Goal: Communication & Community: Connect with others

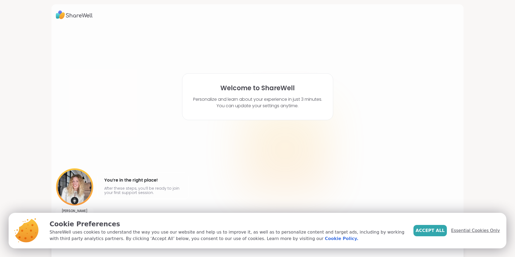
click at [471, 232] on span "Essential Cookies Only" at bounding box center [475, 230] width 49 height 6
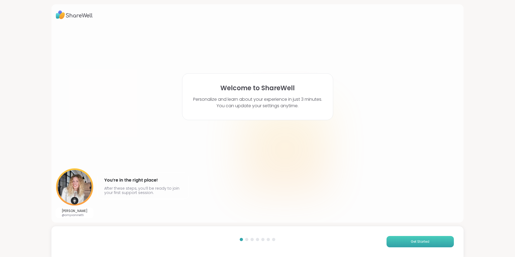
click at [411, 241] on span "Get Started" at bounding box center [420, 241] width 19 height 5
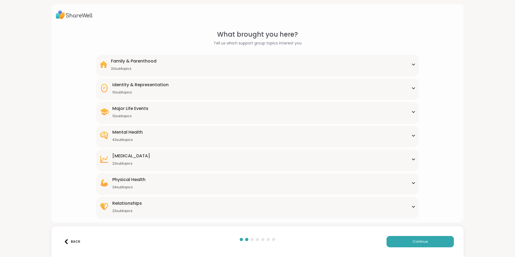
click at [412, 65] on div "Family & Parenthood 20 subtopics Adoption Adoption post-placement Attachment is…" at bounding box center [257, 66] width 322 height 22
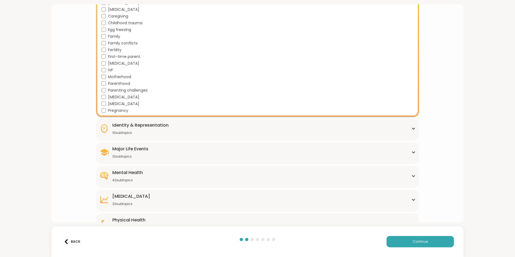
scroll to position [108, 0]
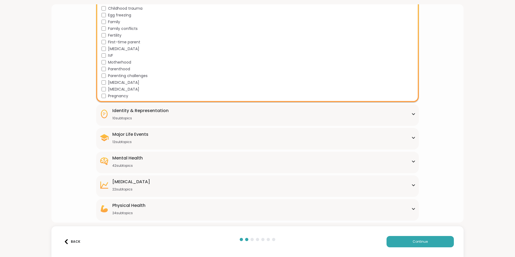
click at [407, 112] on div "Identity & Representation 10 subtopics" at bounding box center [257, 113] width 316 height 13
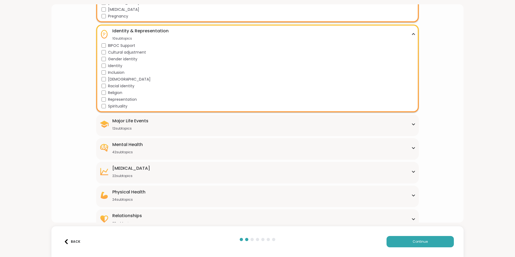
scroll to position [188, 0]
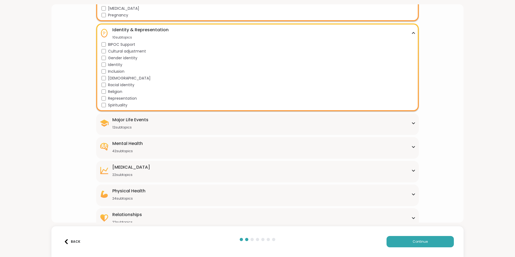
click at [406, 124] on div "Major Life Events 12 subtopics" at bounding box center [257, 123] width 316 height 13
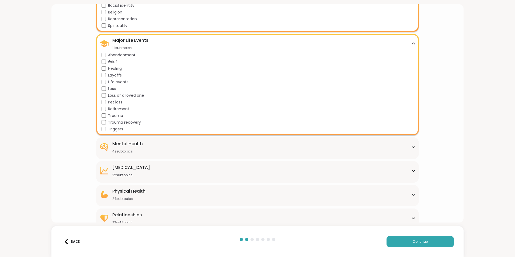
scroll to position [269, 0]
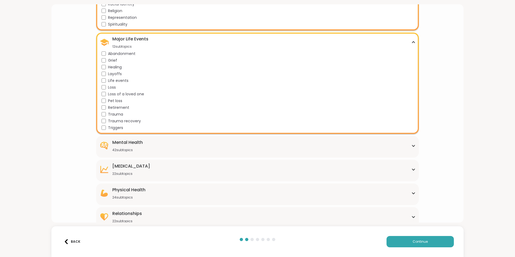
click at [409, 142] on div "Mental Health 42 subtopics" at bounding box center [257, 145] width 316 height 13
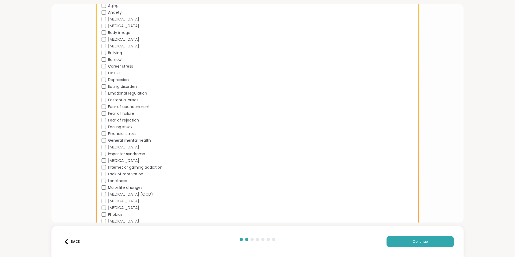
scroll to position [458, 0]
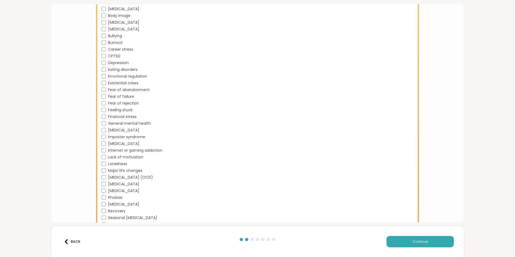
click at [103, 107] on div "Feeling stuck" at bounding box center [258, 110] width 314 height 6
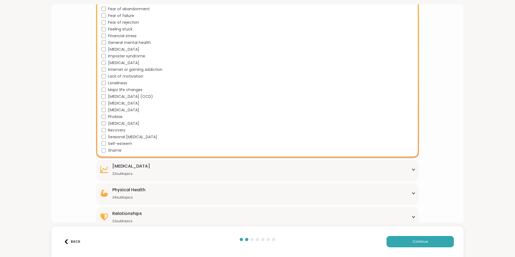
scroll to position [545, 0]
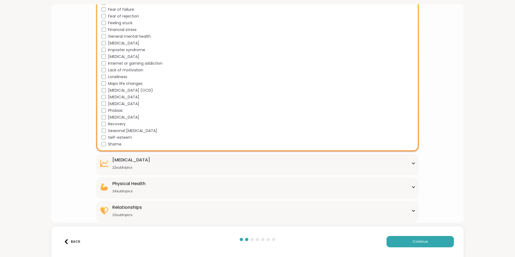
click at [136, 164] on div "Personal Growth 22 subtopics" at bounding box center [131, 163] width 38 height 13
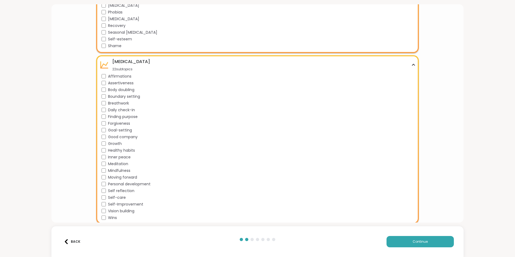
scroll to position [652, 0]
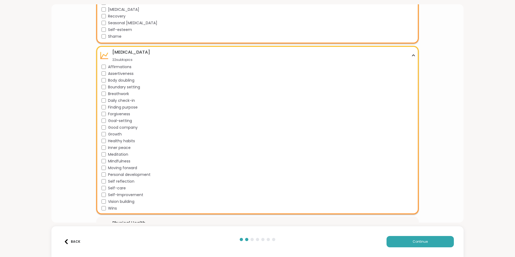
click at [105, 147] on div "Inner peace" at bounding box center [258, 148] width 314 height 6
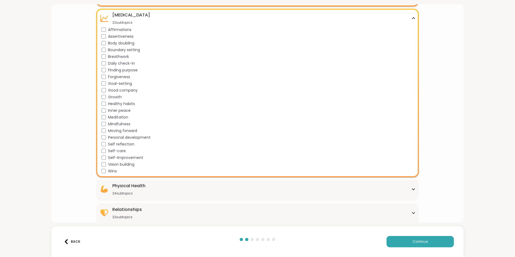
scroll to position [692, 0]
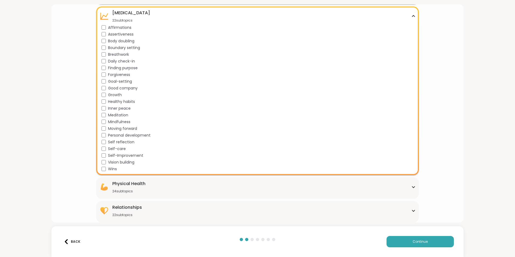
click at [103, 146] on div "Self-care" at bounding box center [258, 149] width 314 height 6
click at [144, 180] on div "Physical Health 24 subtopics Alcoholism Alzheimers Aspergers Autism Cancer Chro…" at bounding box center [257, 188] width 322 height 22
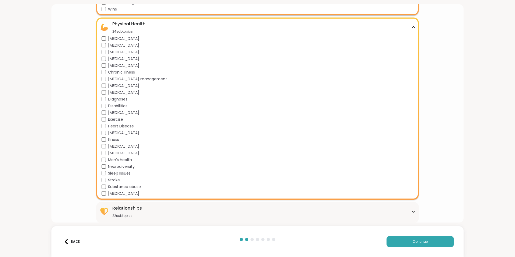
scroll to position [852, 0]
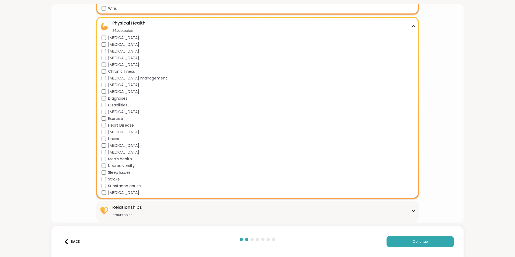
click at [123, 215] on div "22 subtopics" at bounding box center [127, 215] width 30 height 4
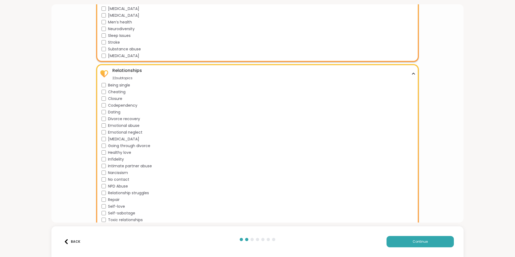
scroll to position [999, 0]
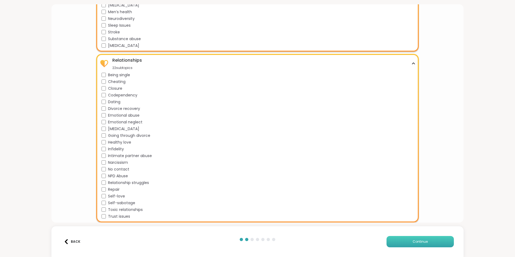
click at [419, 238] on button "Continue" at bounding box center [419, 241] width 67 height 11
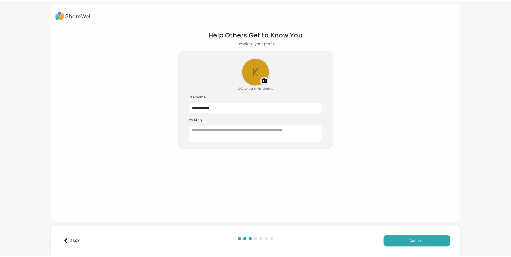
scroll to position [0, 0]
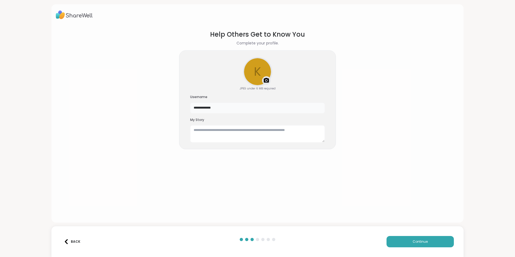
click at [222, 107] on input "**********" at bounding box center [257, 108] width 135 height 11
type input "*"
type input "*******"
click at [266, 138] on textarea at bounding box center [257, 133] width 135 height 17
click at [431, 240] on button "Continue" at bounding box center [419, 241] width 67 height 11
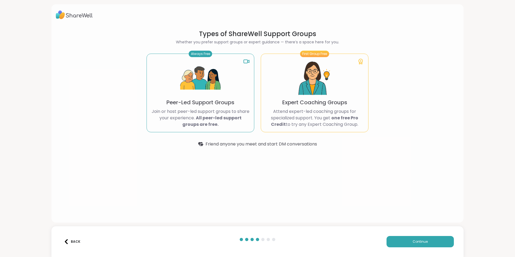
click at [208, 100] on p "Peer-Led Support Groups" at bounding box center [200, 103] width 68 height 8
click at [405, 241] on button "Continue" at bounding box center [419, 241] width 67 height 11
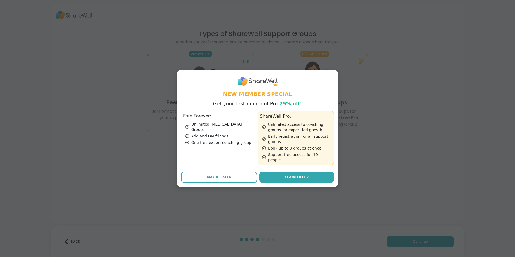
click at [215, 129] on ul "Unlimited Peer Support Groups Add and DM friends One free expert coaching group" at bounding box center [219, 133] width 72 height 24
click at [222, 175] on span "Maybe Later" at bounding box center [219, 177] width 25 height 5
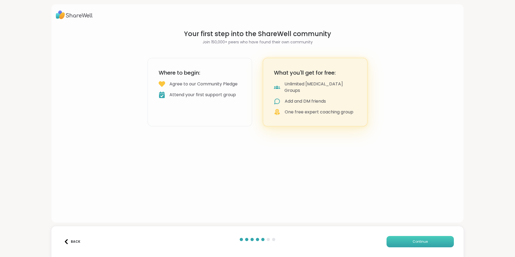
click at [415, 238] on button "Continue" at bounding box center [419, 241] width 67 height 11
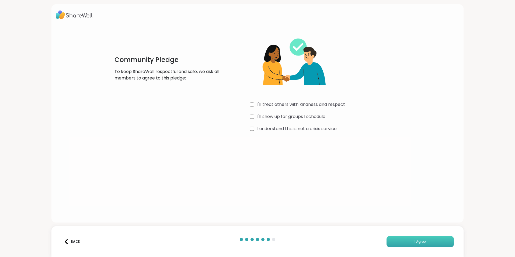
click at [415, 243] on span "I Agree" at bounding box center [419, 241] width 11 height 5
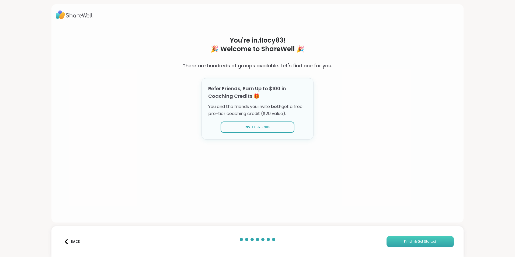
click at [416, 238] on button "Finish & Get Started" at bounding box center [419, 241] width 67 height 11
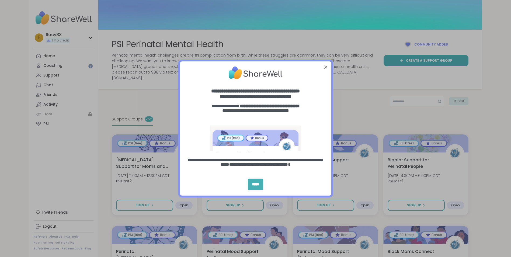
click at [254, 185] on div "*****" at bounding box center [255, 184] width 15 height 12
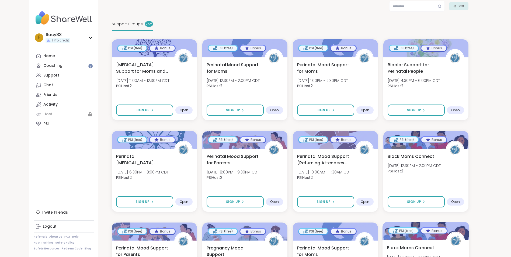
scroll to position [108, 0]
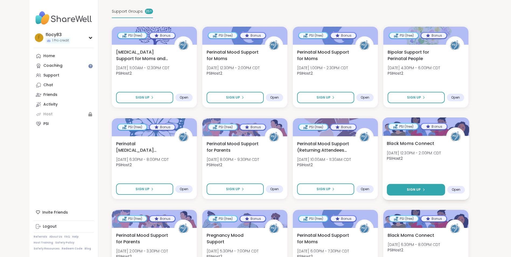
click at [416, 187] on span "Sign Up" at bounding box center [413, 189] width 14 height 5
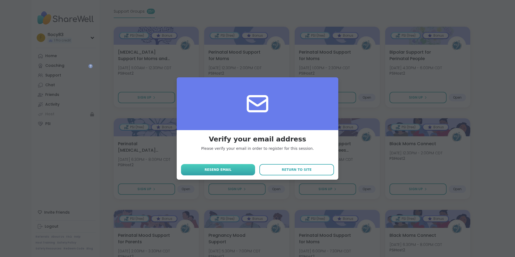
click at [224, 171] on span "Resend email" at bounding box center [217, 169] width 27 height 5
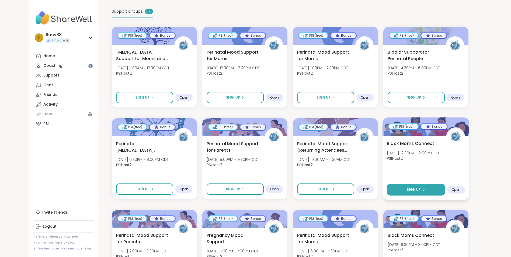
click at [418, 184] on button "Sign Up" at bounding box center [416, 190] width 58 height 12
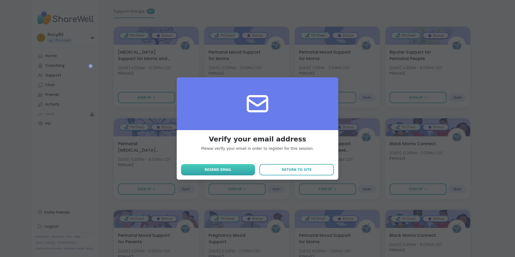
click at [237, 168] on button "Resend email" at bounding box center [218, 169] width 74 height 11
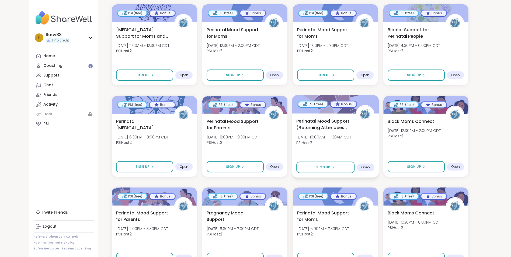
scroll to position [135, 0]
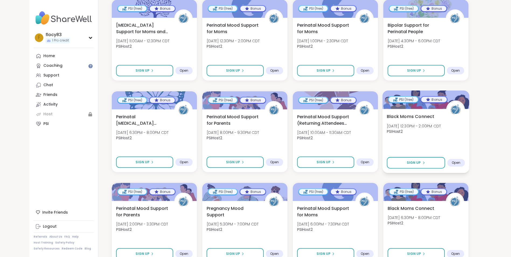
click at [459, 160] on span "Open" at bounding box center [455, 162] width 9 height 4
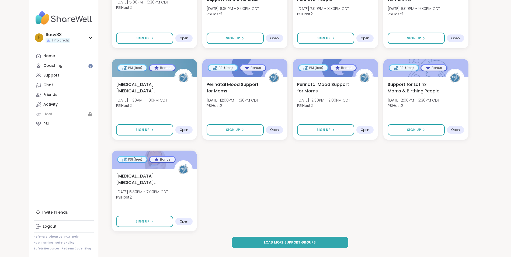
scroll to position [536, 0]
